Goal: Transaction & Acquisition: Purchase product/service

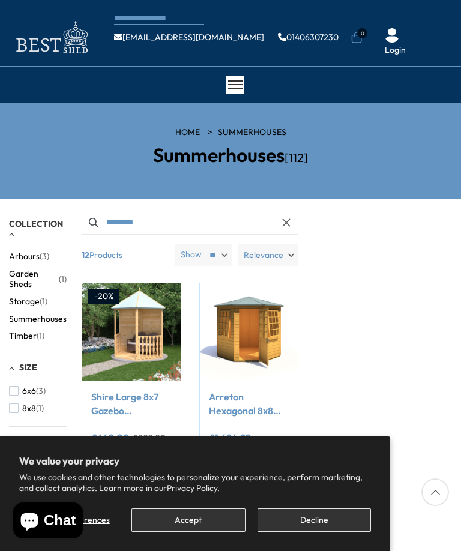
click at [172, 518] on button "Accept" at bounding box center [187, 520] width 113 height 23
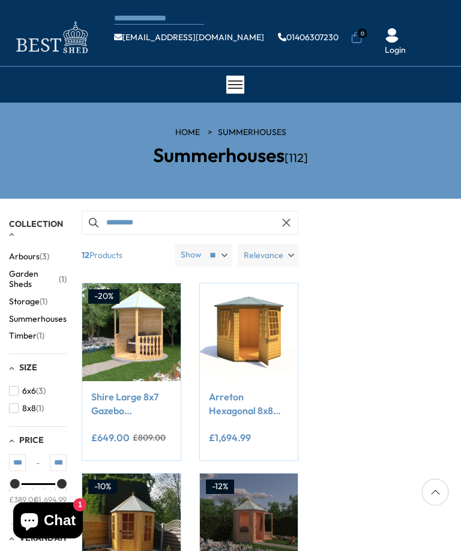
click at [115, 411] on link "Shire Large 8x7 Gazebo Hexagonal Summerhouse" at bounding box center [131, 403] width 80 height 27
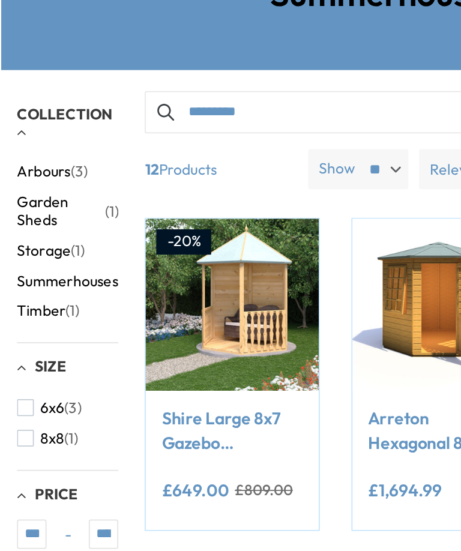
scroll to position [156, 0]
